Goal: Information Seeking & Learning: Learn about a topic

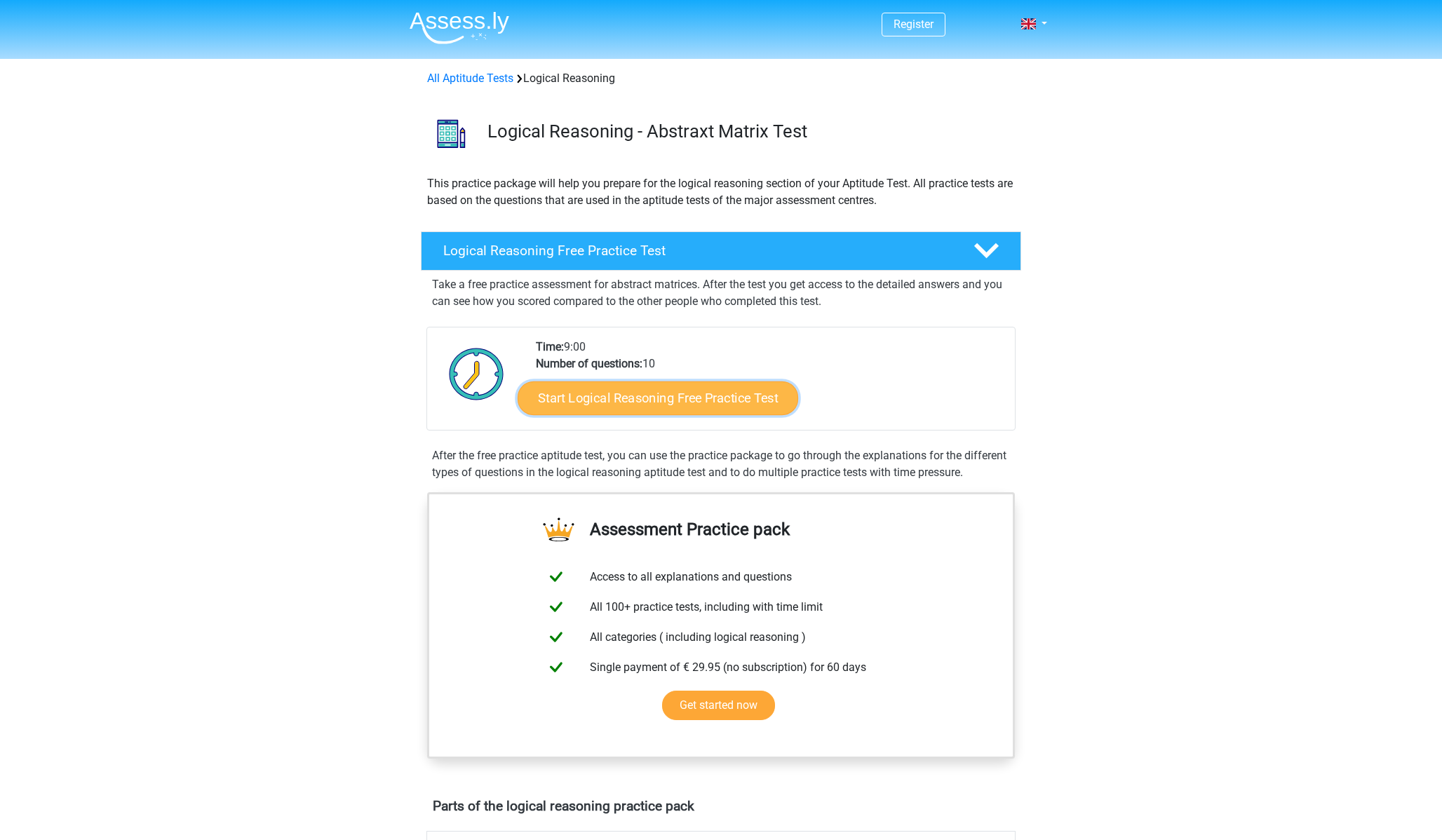
click at [748, 399] on link "Start Logical Reasoning Free Practice Test" at bounding box center [658, 398] width 281 height 34
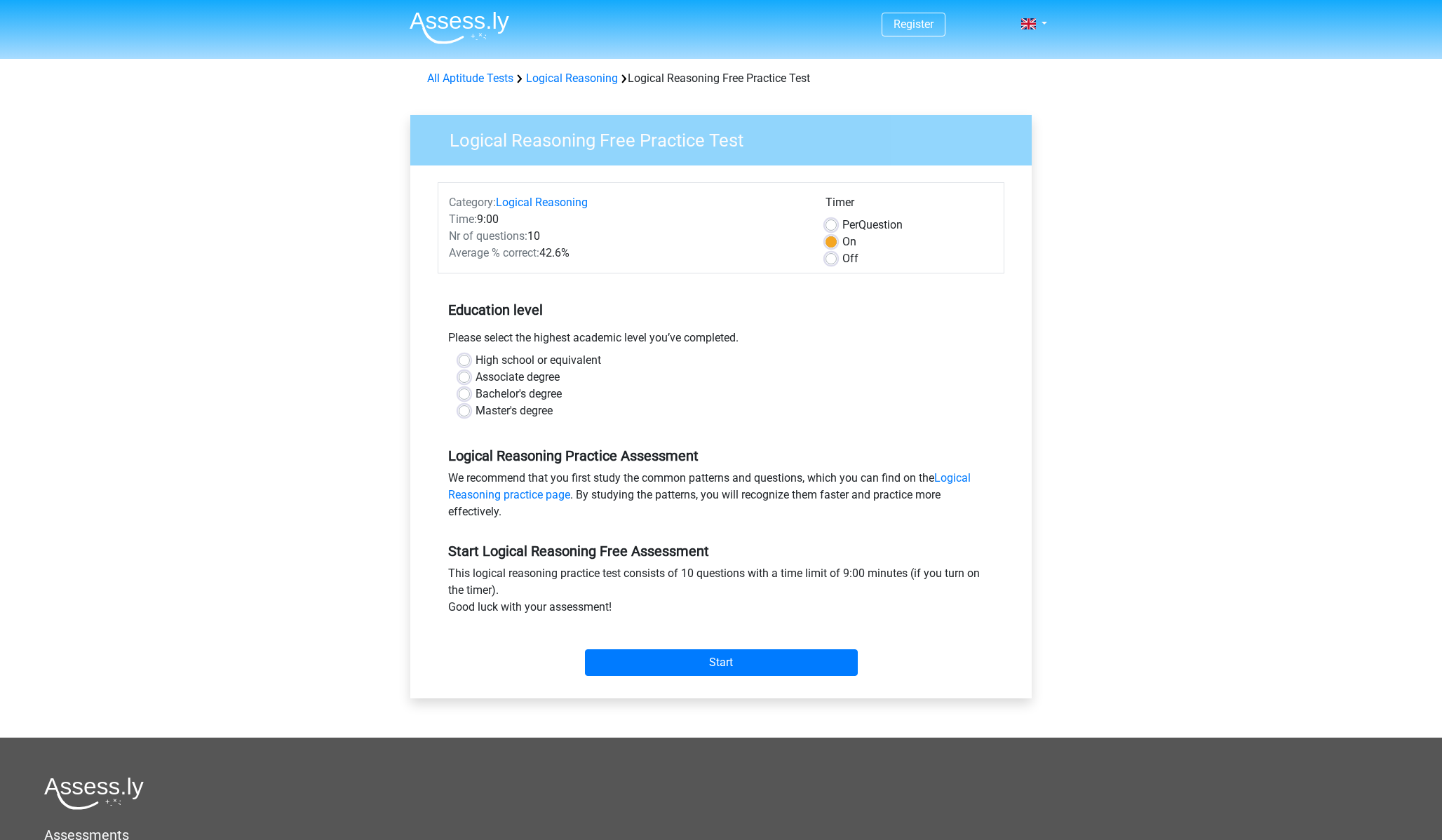
click at [476, 394] on label "Bachelor's degree" at bounding box center [519, 394] width 87 height 17
click at [462, 394] on input "Bachelor's degree" at bounding box center [464, 393] width 12 height 14
radio input "true"
click at [777, 668] on input "Start" at bounding box center [721, 663] width 273 height 26
